Goal: Navigation & Orientation: Understand site structure

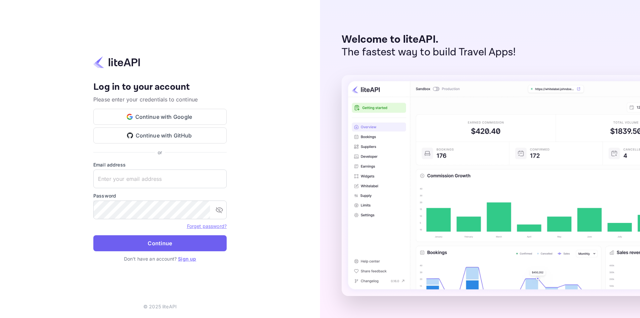
type input "[EMAIL_ADDRESS][DOMAIN_NAME]"
click at [162, 250] on button "Continue" at bounding box center [159, 243] width 133 height 16
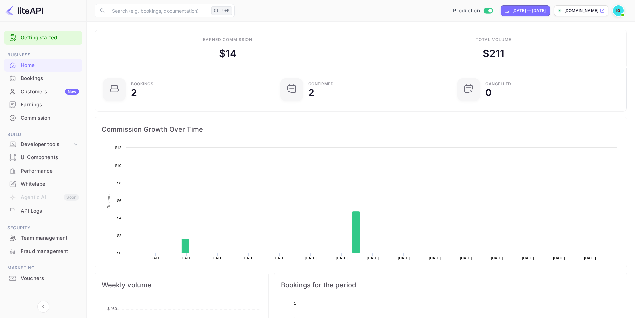
scroll to position [103, 168]
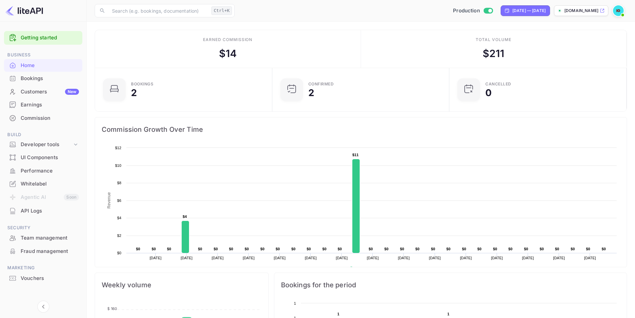
click at [50, 104] on div "Earnings" at bounding box center [50, 105] width 58 height 8
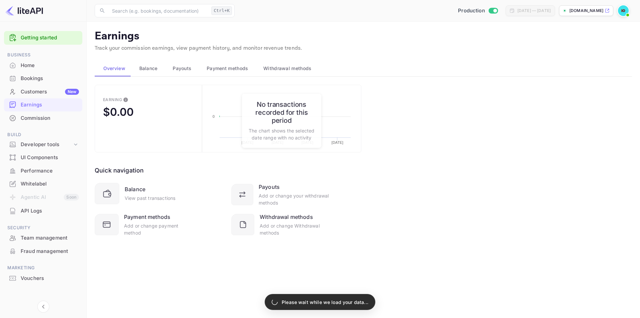
click at [50, 92] on div "Customers New" at bounding box center [50, 92] width 58 height 8
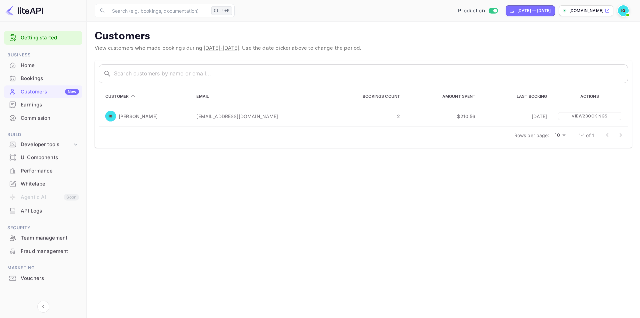
click at [54, 159] on div "UI Components" at bounding box center [50, 158] width 58 height 8
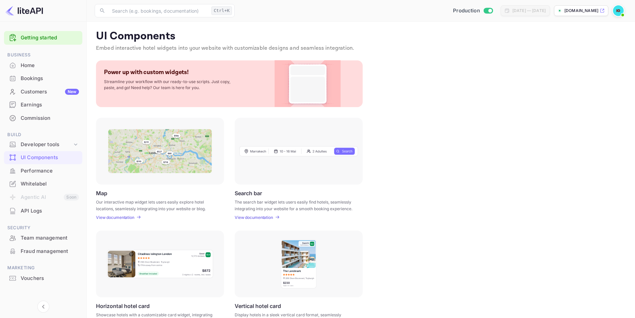
click at [52, 168] on div "Performance" at bounding box center [50, 171] width 58 height 8
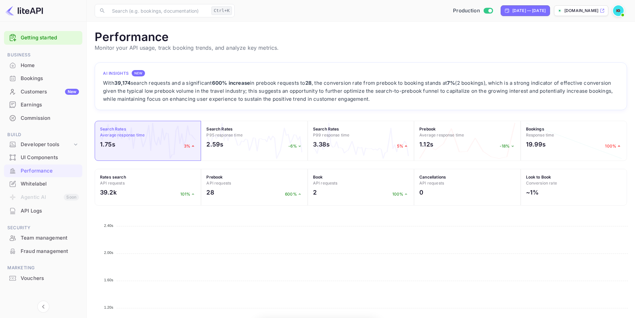
scroll to position [167, 527]
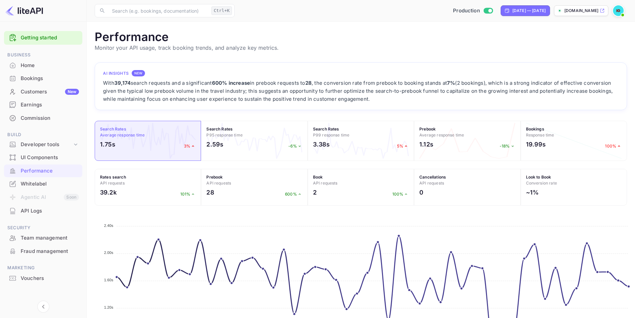
click at [52, 160] on div "UI Components" at bounding box center [50, 158] width 58 height 8
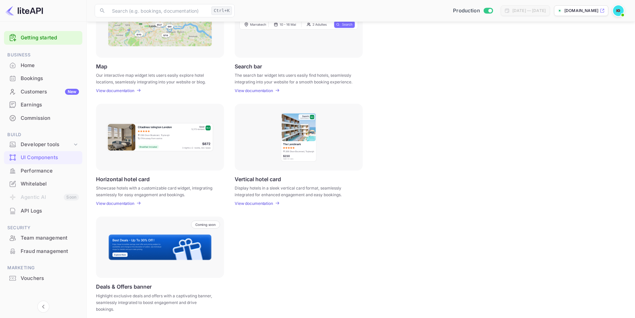
scroll to position [132, 0]
